Goal: Find specific page/section: Find specific page/section

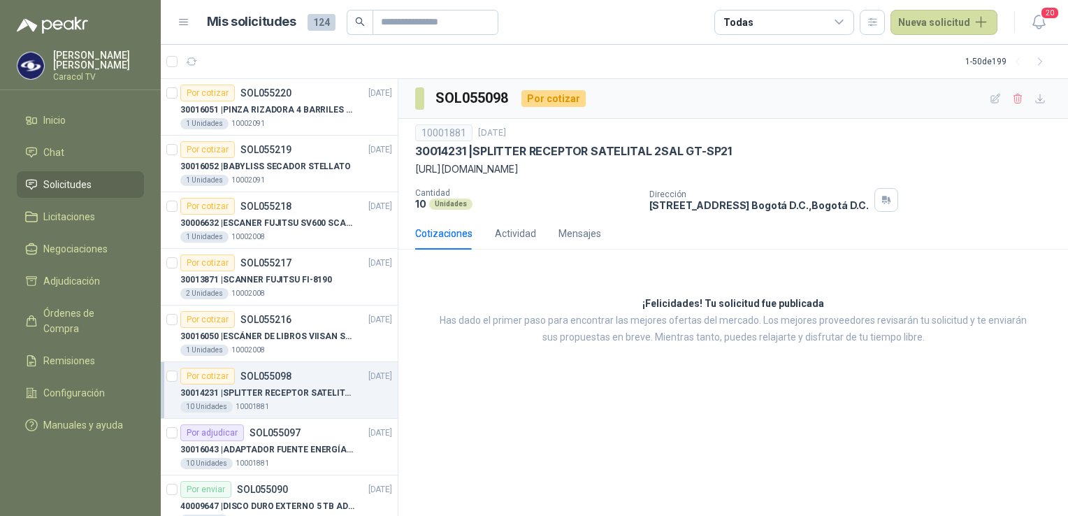
scroll to position [140, 0]
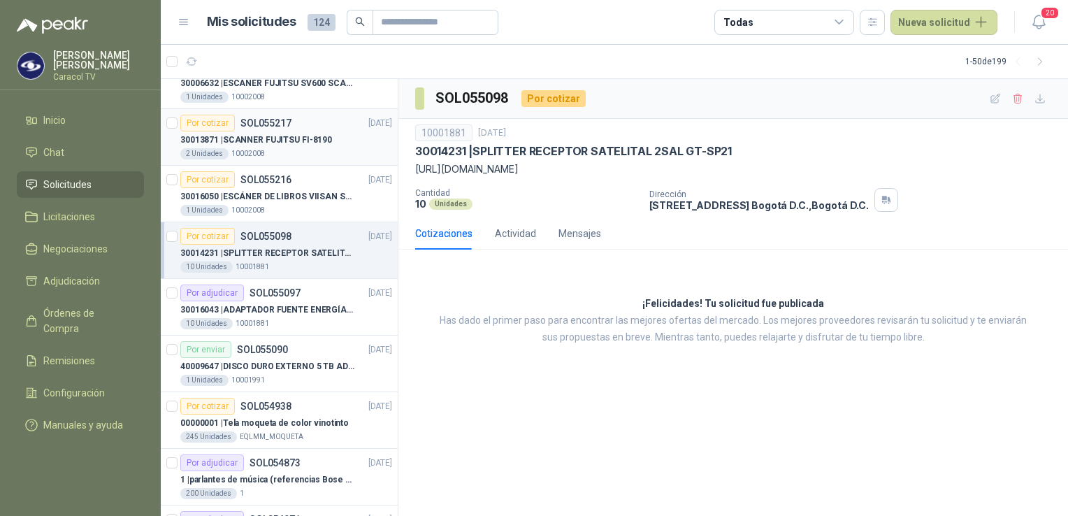
click at [296, 138] on p "30013871 | SCANNER FUJITSU FI-8190" at bounding box center [256, 139] width 152 height 13
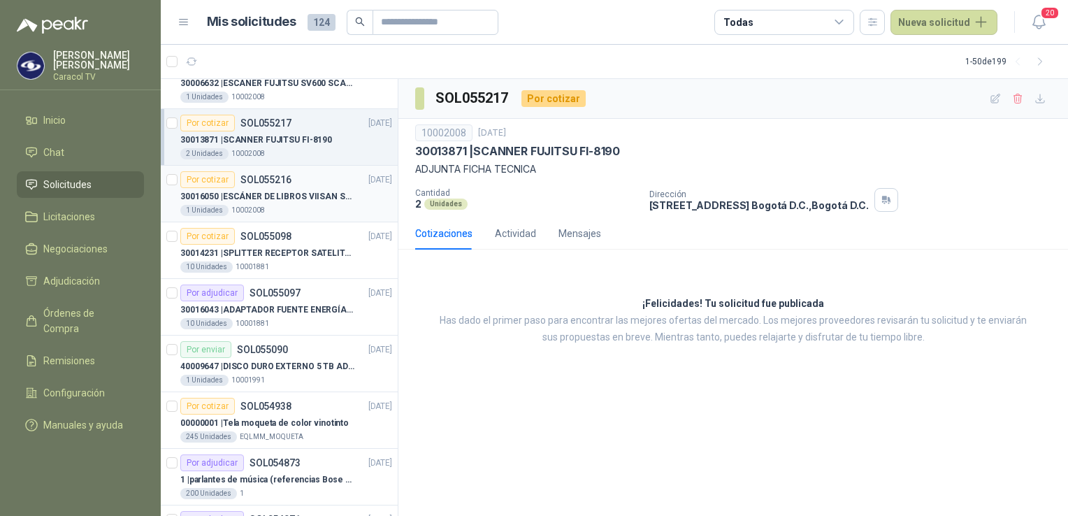
click at [279, 194] on p "30016050 | ESCÁNER DE LIBROS VIISAN S21" at bounding box center [267, 196] width 174 height 13
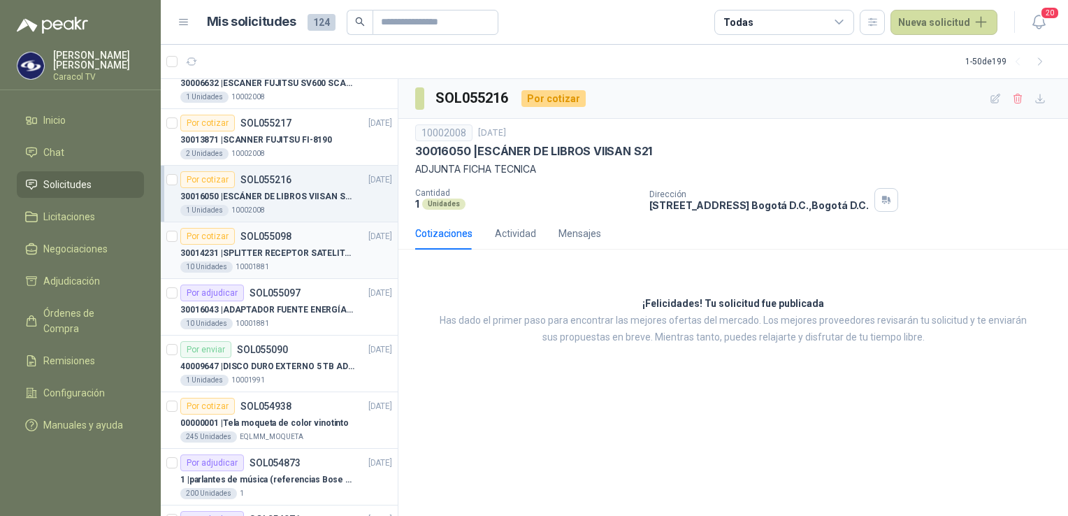
click at [275, 251] on p "30014231 | SPLITTER RECEPTOR SATELITAL 2SAL GT-SP21" at bounding box center [267, 253] width 174 height 13
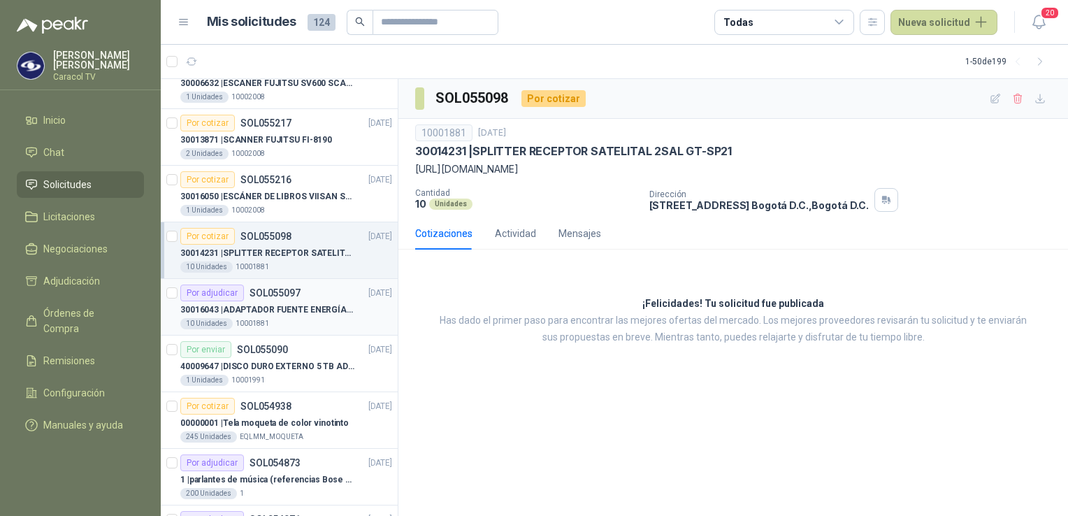
click at [270, 310] on p "30016043 | ADAPTADOR FUENTE ENERGÍA GENÉRICO 24V 1A" at bounding box center [267, 309] width 174 height 13
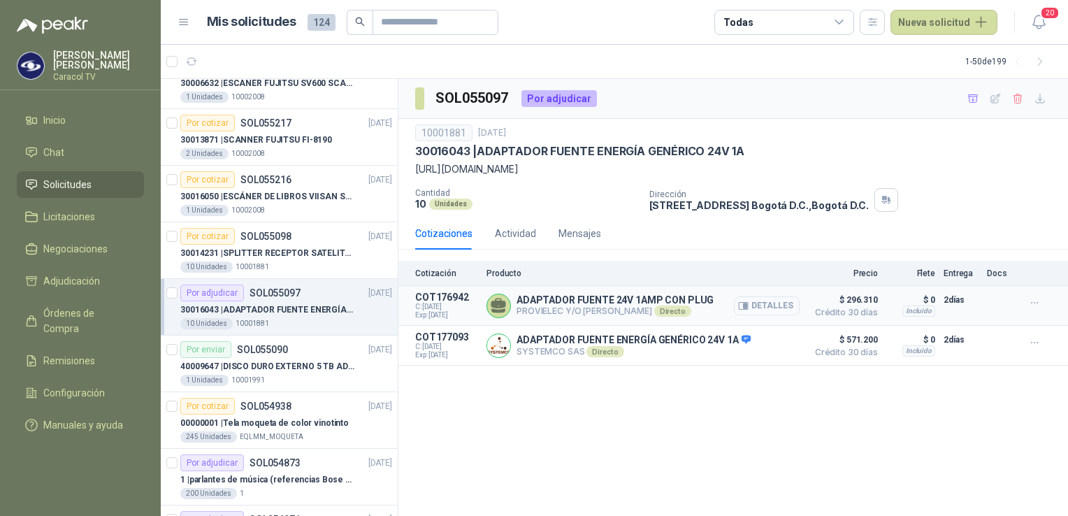
click at [778, 306] on button "Detalles" at bounding box center [767, 305] width 66 height 19
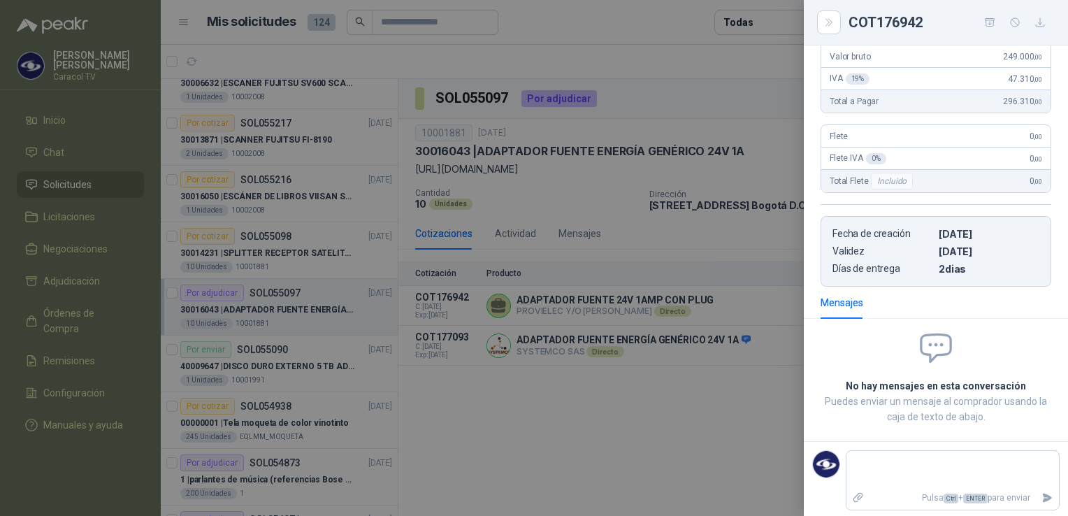
scroll to position [196, 0]
click at [646, 393] on div at bounding box center [534, 258] width 1068 height 516
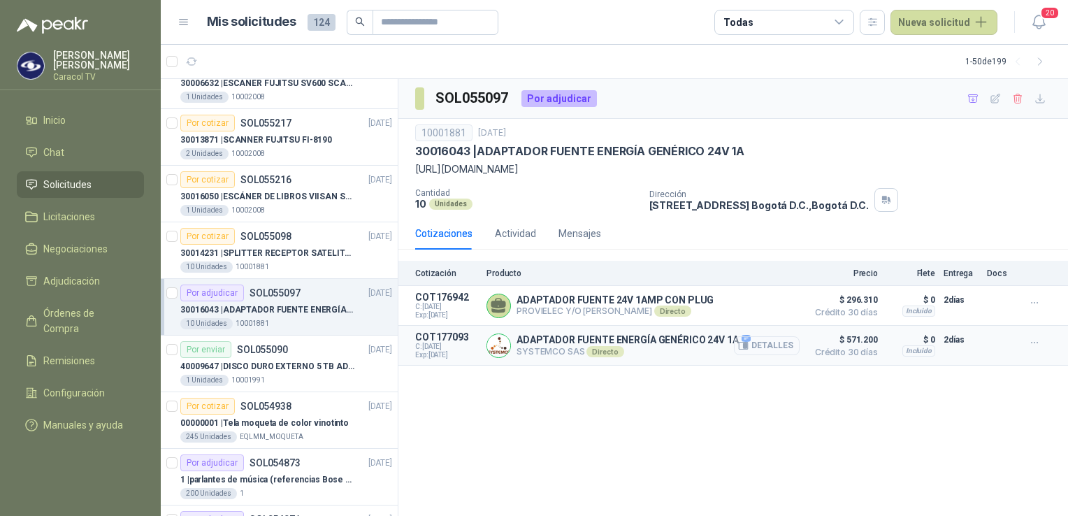
click at [766, 348] on button "Detalles" at bounding box center [767, 345] width 66 height 19
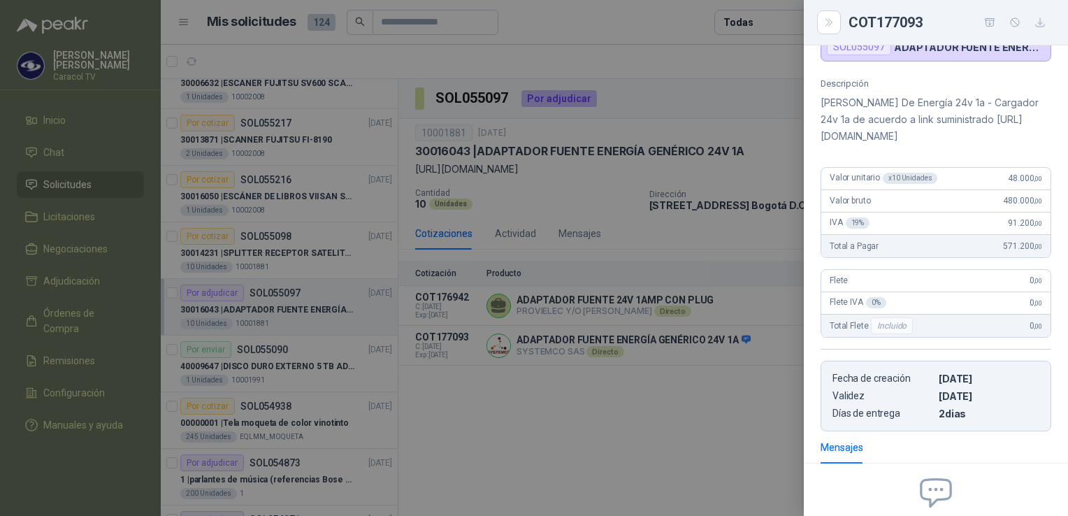
scroll to position [53, 0]
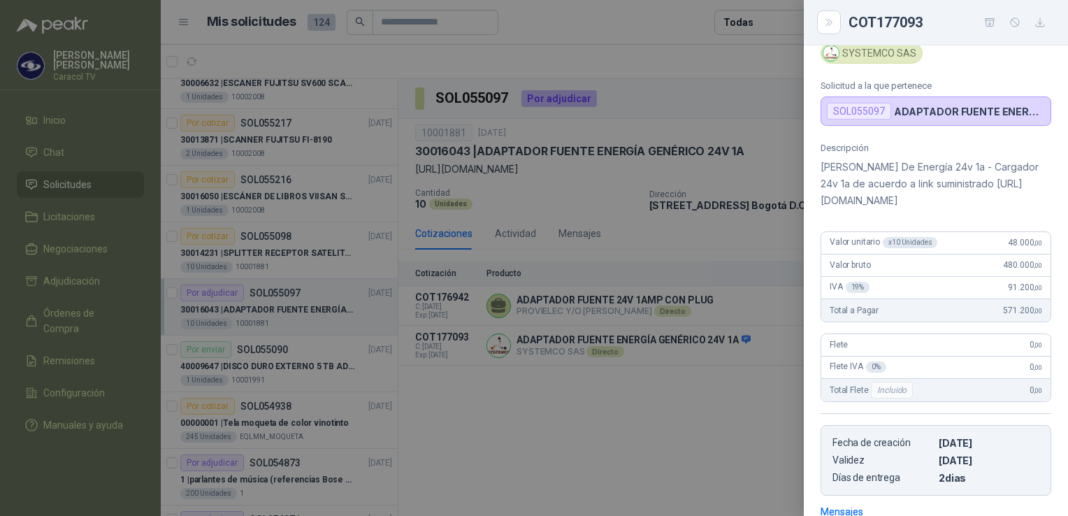
click at [489, 436] on div at bounding box center [534, 258] width 1068 height 516
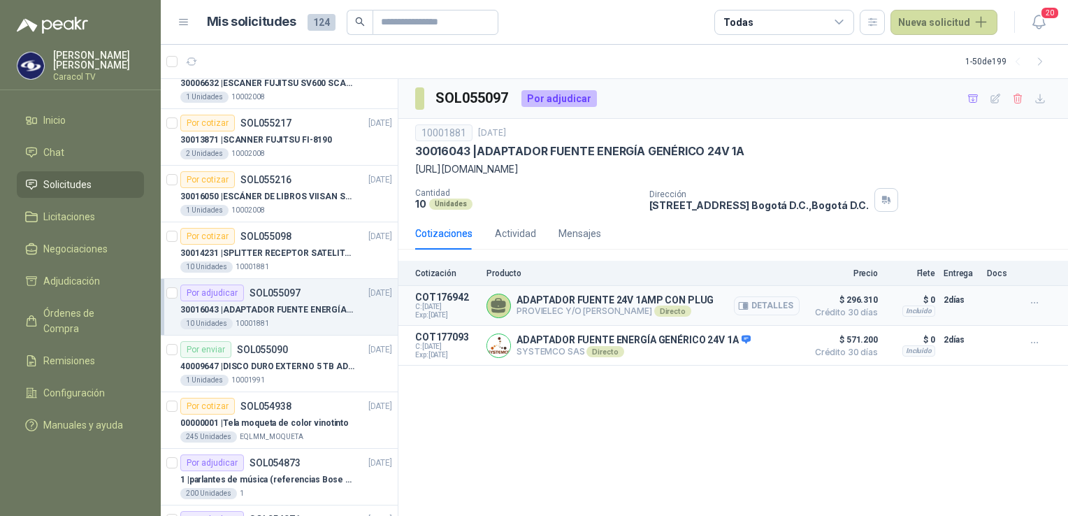
click at [770, 306] on button "Detalles" at bounding box center [767, 305] width 66 height 19
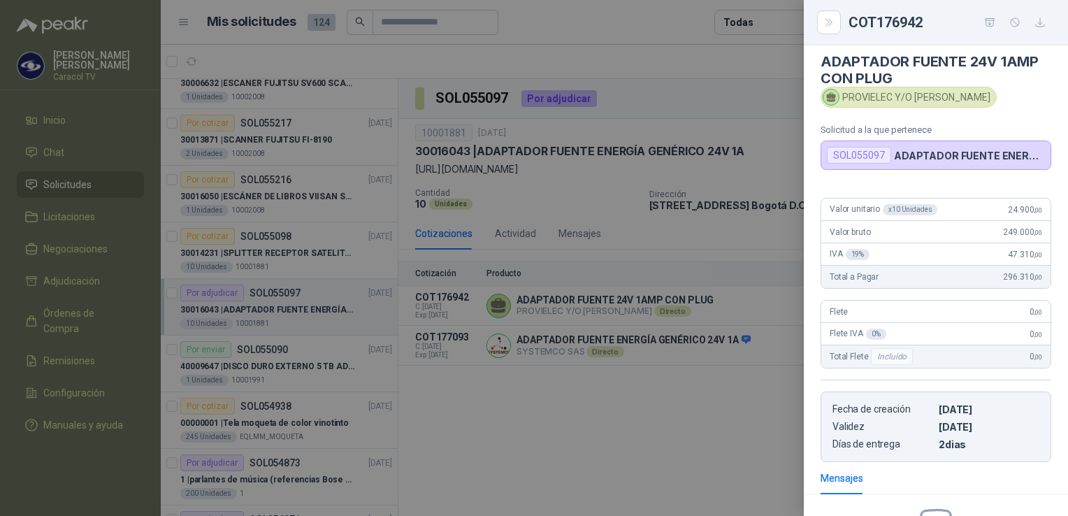
scroll to position [0, 0]
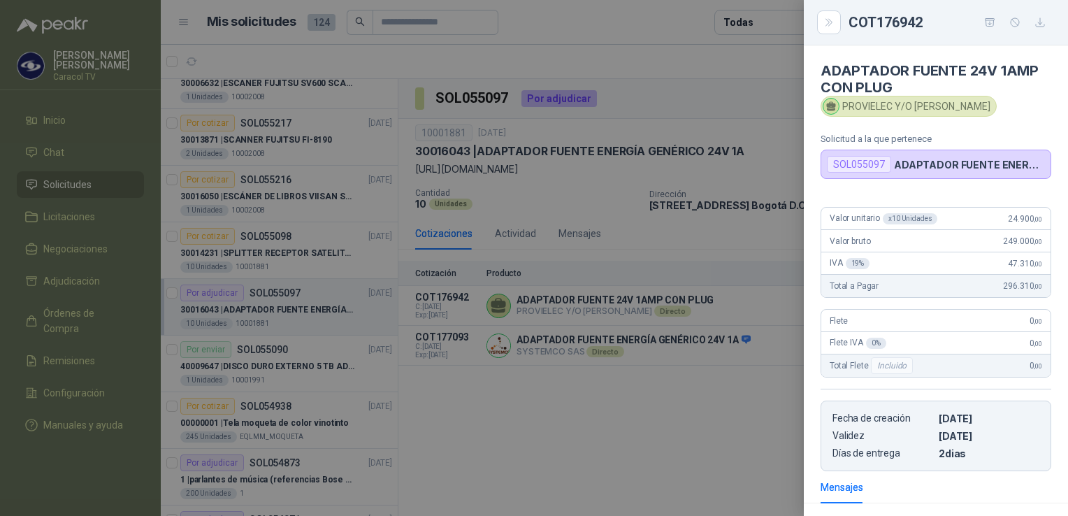
click at [548, 451] on div at bounding box center [534, 258] width 1068 height 516
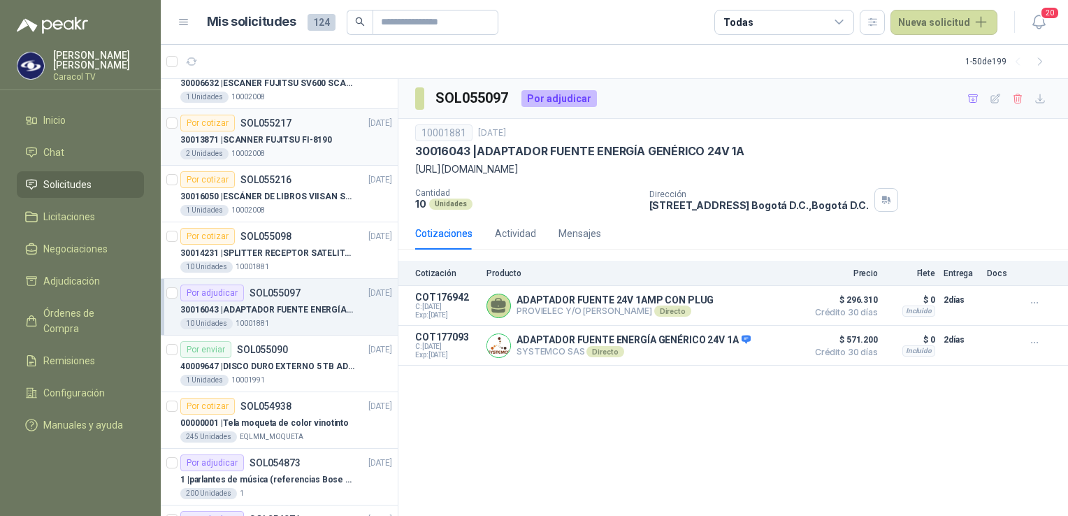
click at [243, 142] on p "30013871 | SCANNER FUJITSU FI-8190" at bounding box center [256, 139] width 152 height 13
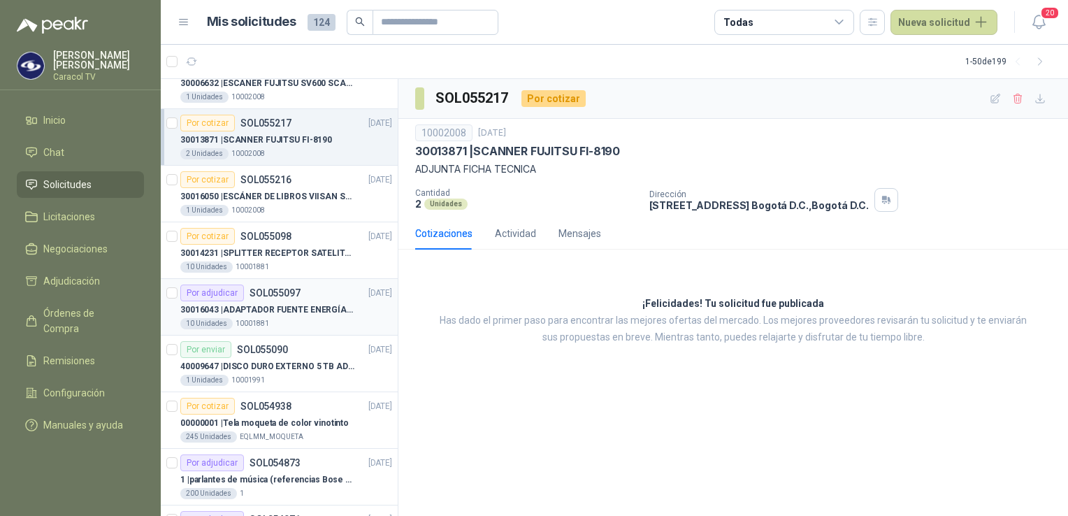
click at [261, 301] on div "30016043 | ADAPTADOR FUENTE ENERGÍA GENÉRICO 24V 1A" at bounding box center [286, 309] width 212 height 17
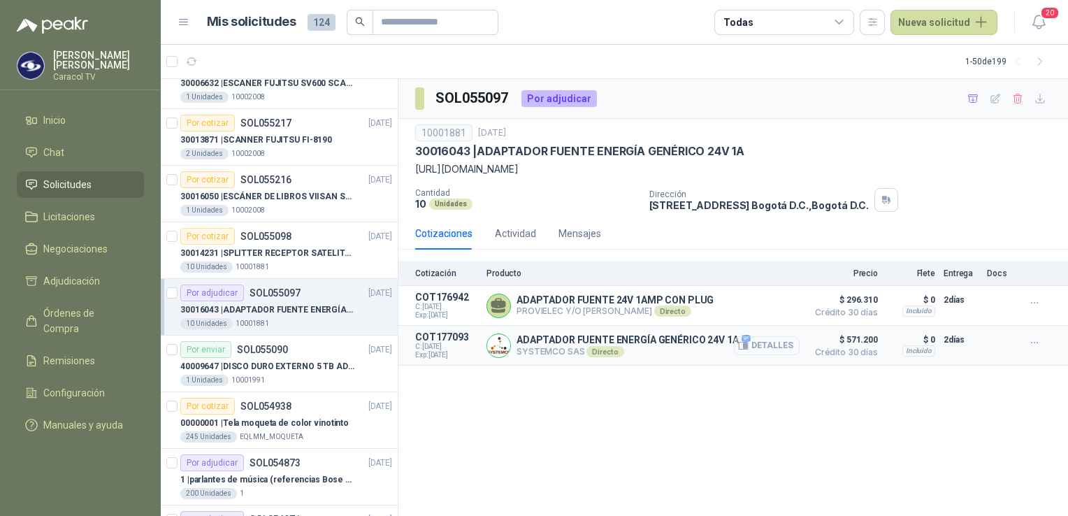
click at [766, 342] on button "Detalles" at bounding box center [767, 345] width 66 height 19
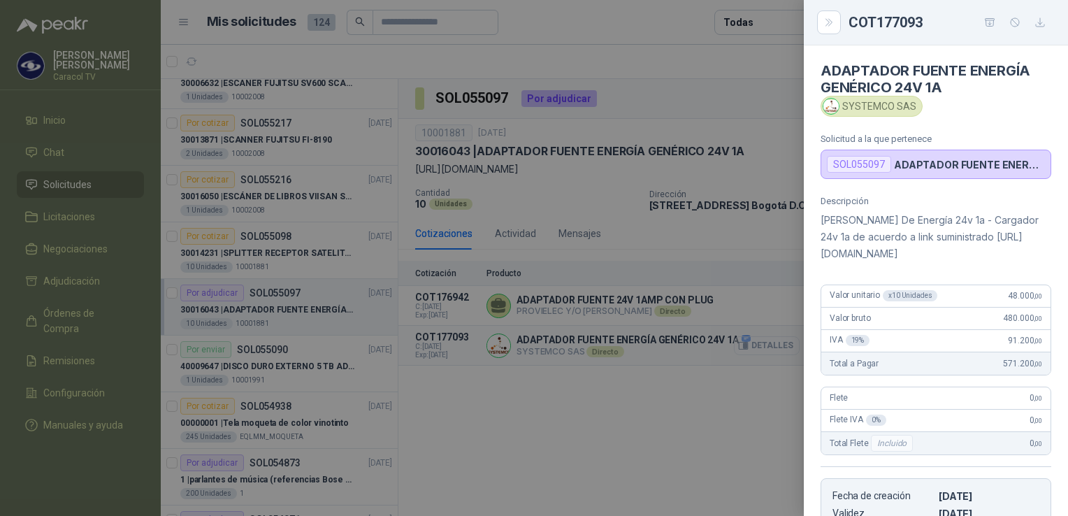
scroll to position [255, 0]
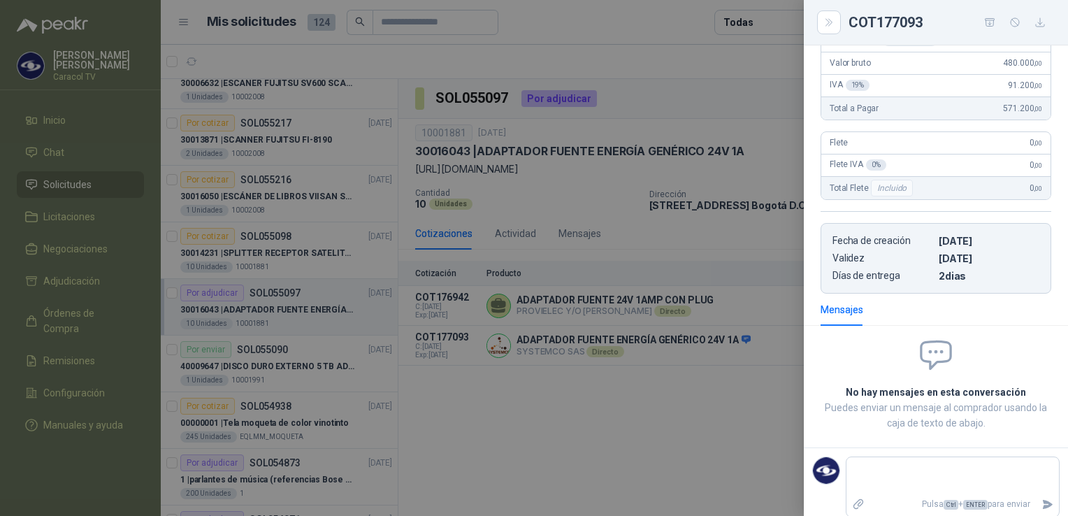
click at [559, 305] on div at bounding box center [534, 258] width 1068 height 516
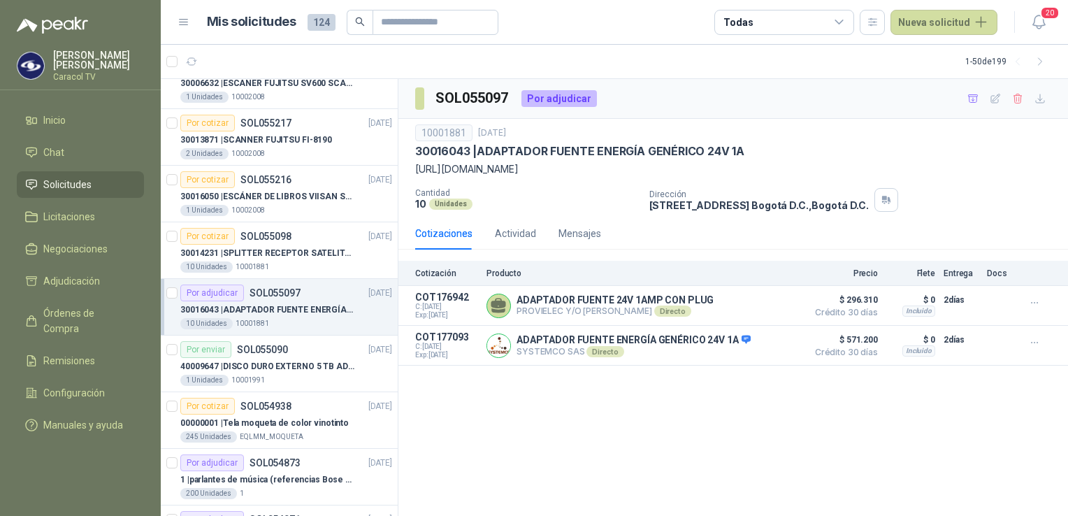
click at [564, 298] on p "ADAPTADOR FUENTE 24V 1AMP CON PLUG" at bounding box center [614, 299] width 197 height 11
click at [761, 305] on button "Detalles" at bounding box center [767, 305] width 66 height 19
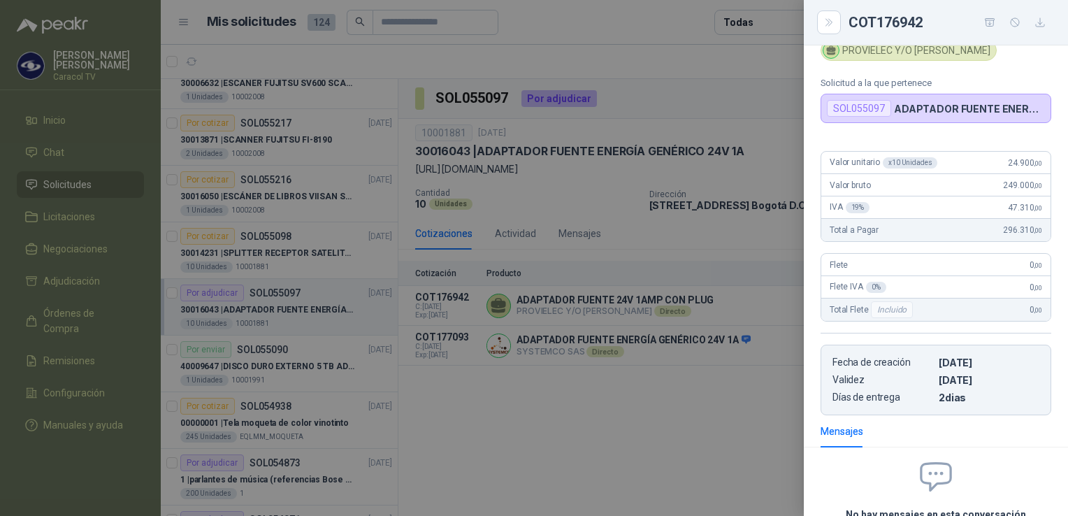
scroll to position [0, 0]
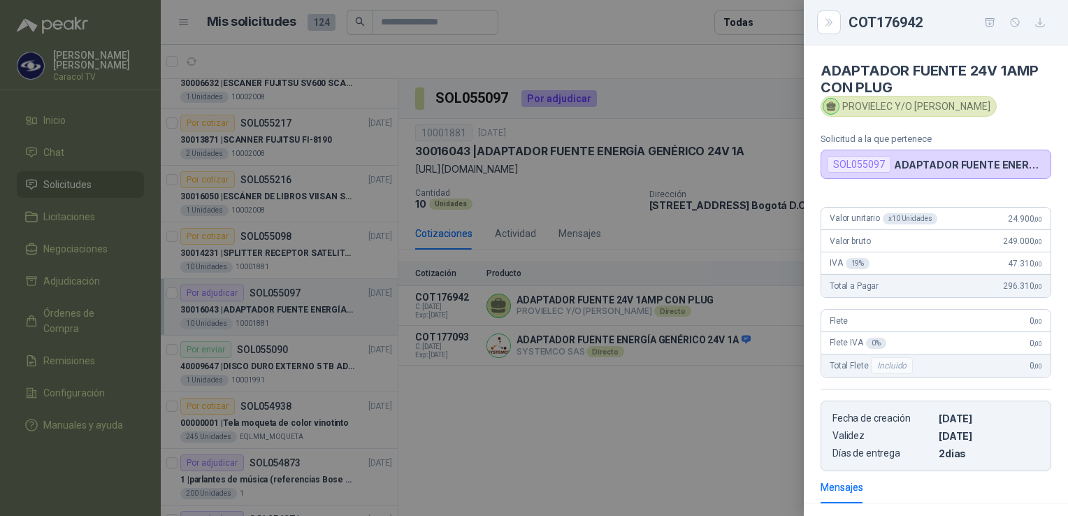
click at [906, 101] on div "PROVIELEC Y/O [PERSON_NAME]" at bounding box center [908, 106] width 176 height 21
click at [987, 21] on icon "button" at bounding box center [990, 23] width 12 height 12
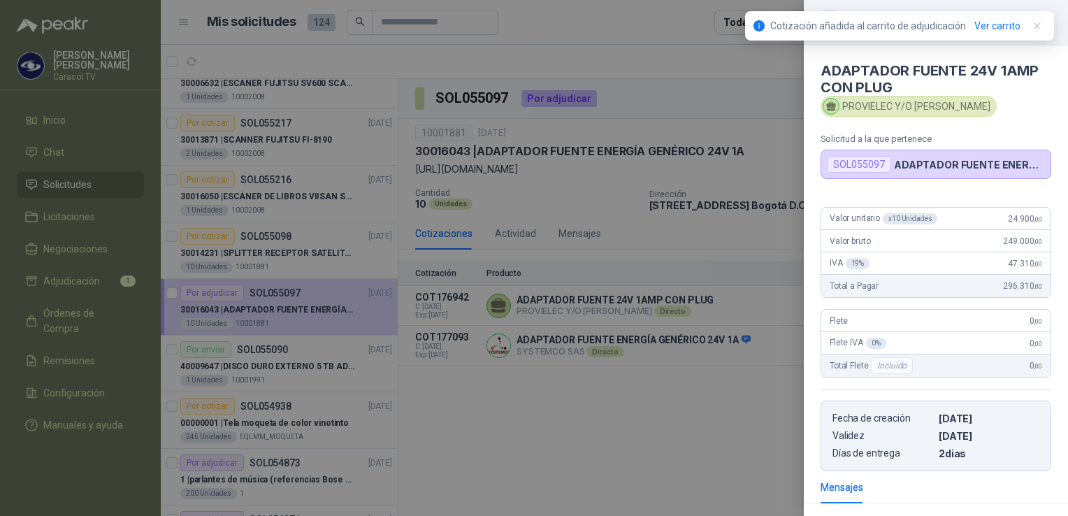
click at [49, 279] on div at bounding box center [534, 258] width 1068 height 516
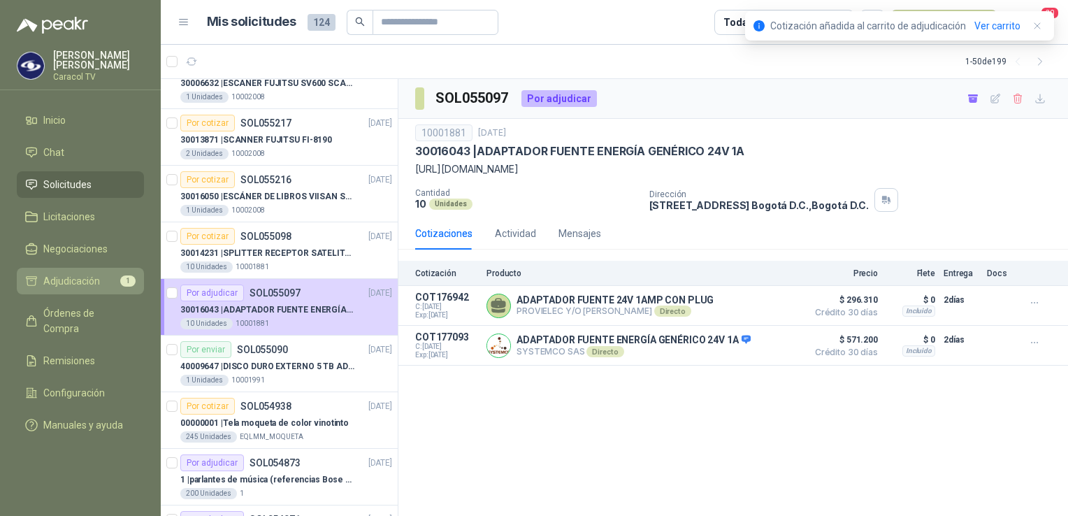
click at [50, 280] on span "Adjudicación" at bounding box center [71, 280] width 57 height 15
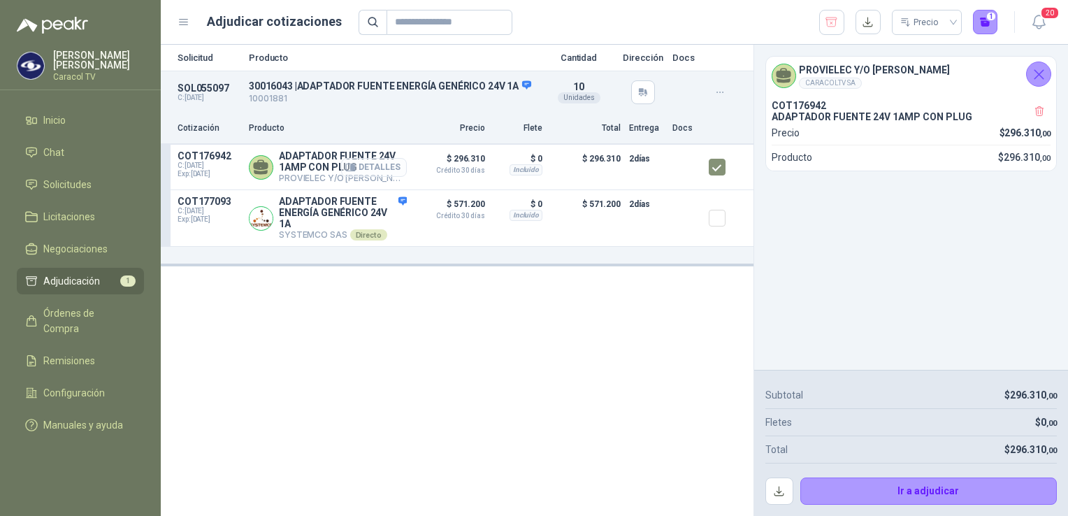
click at [381, 166] on button "Detalles" at bounding box center [374, 167] width 66 height 19
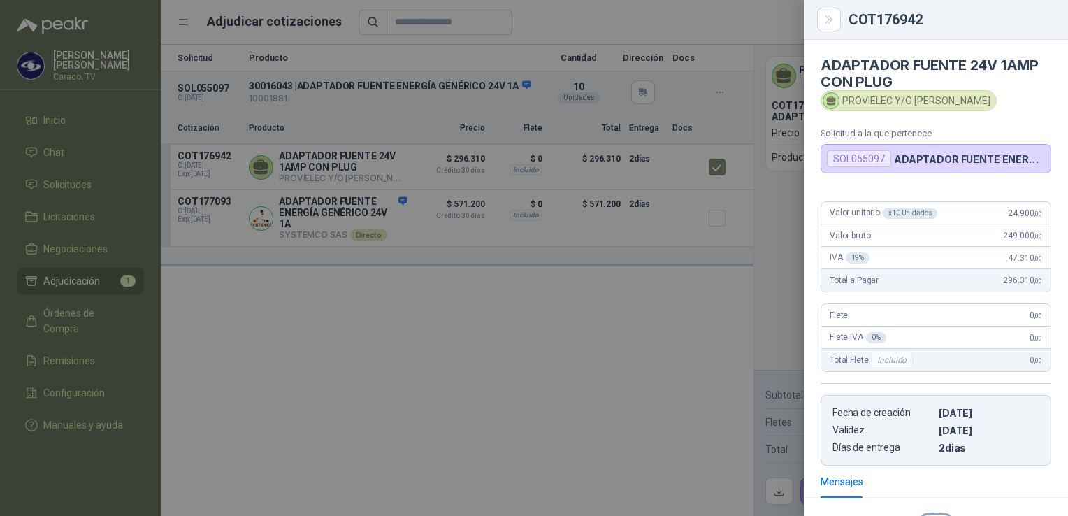
click at [665, 331] on div at bounding box center [534, 258] width 1068 height 516
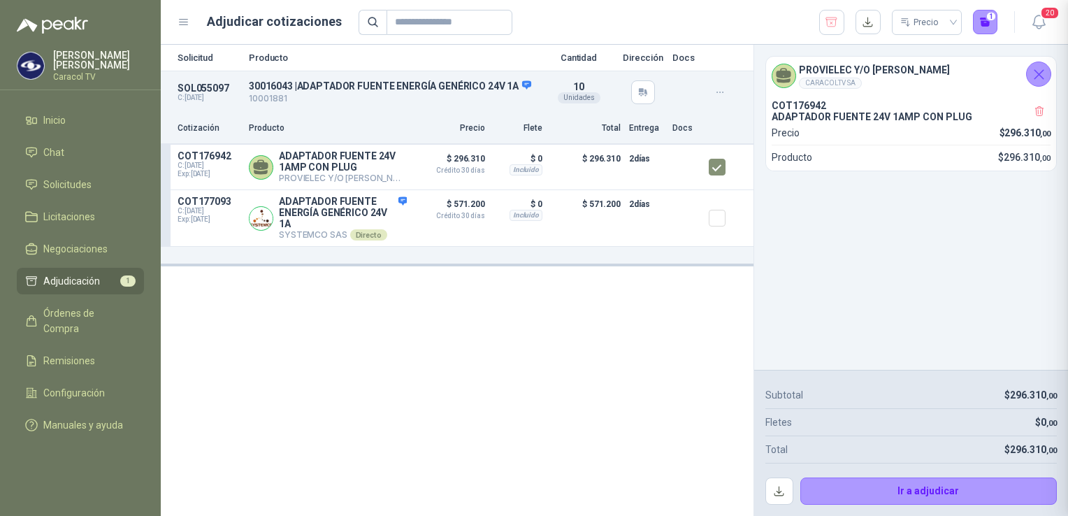
scroll to position [190, 0]
click at [388, 164] on button "Detalles" at bounding box center [374, 167] width 66 height 19
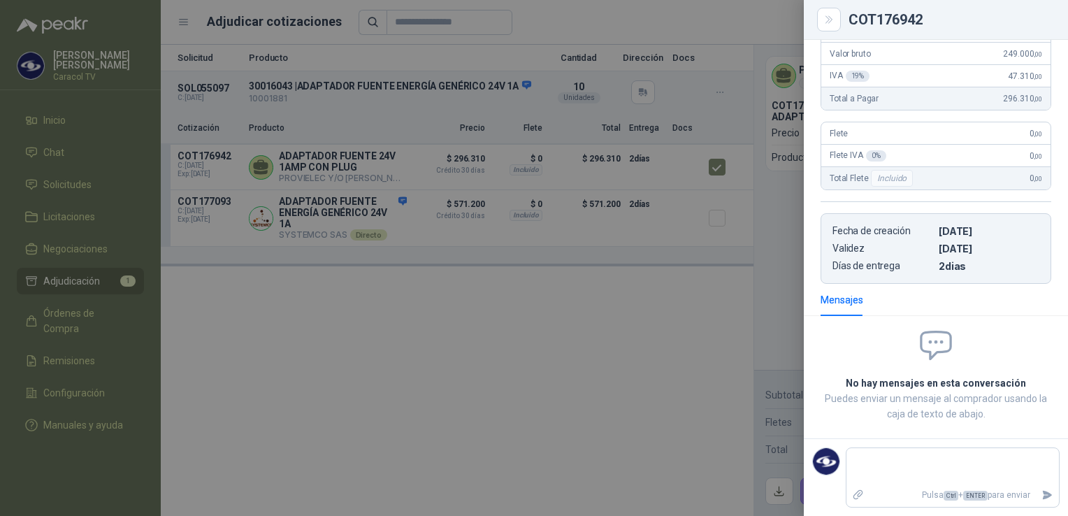
click at [397, 348] on div at bounding box center [534, 258] width 1068 height 516
